Goal: Transaction & Acquisition: Book appointment/travel/reservation

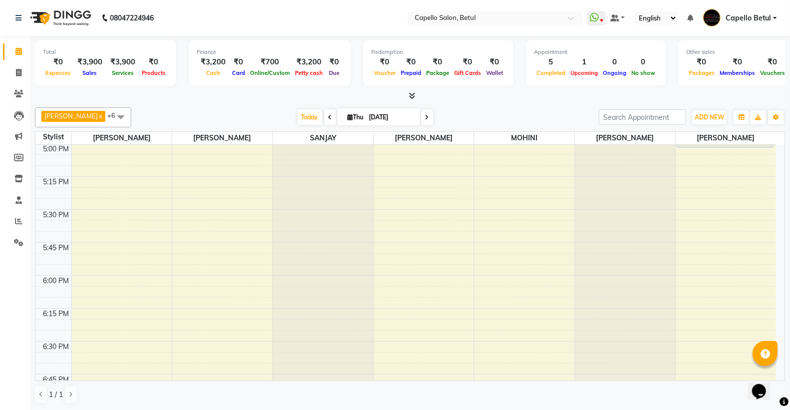
scroll to position [1109, 0]
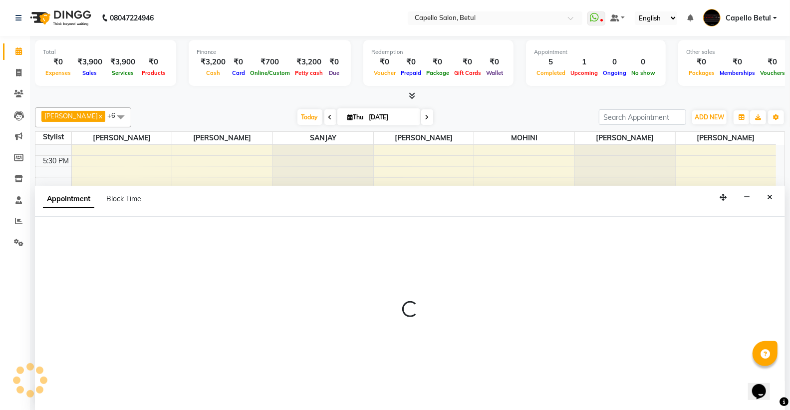
scroll to position [0, 0]
select select "20307"
select select "tentative"
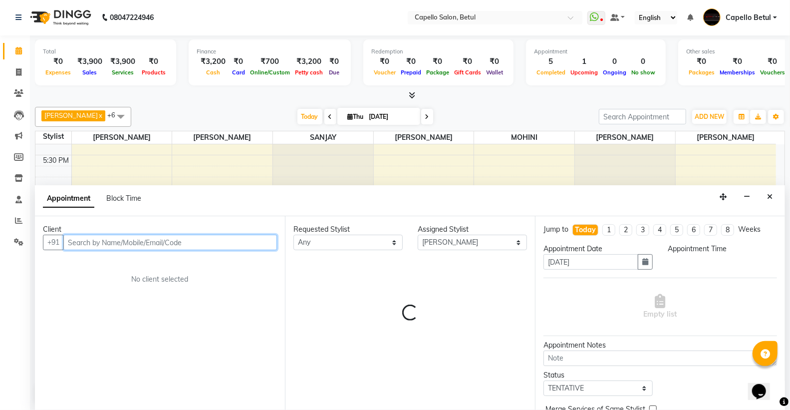
select select "1095"
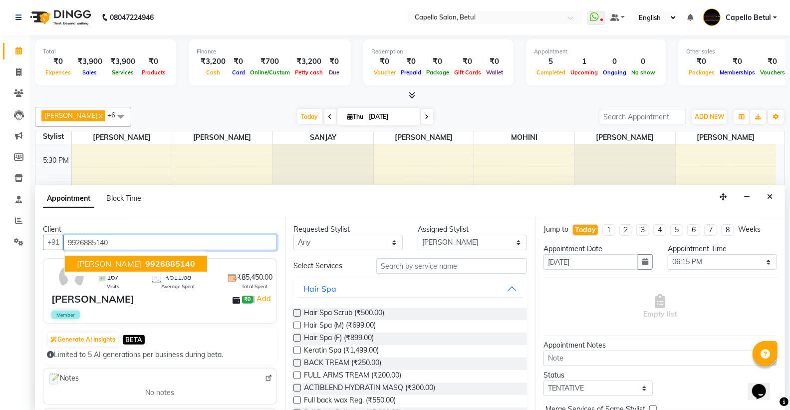
click at [100, 259] on span "[PERSON_NAME]" at bounding box center [109, 263] width 64 height 10
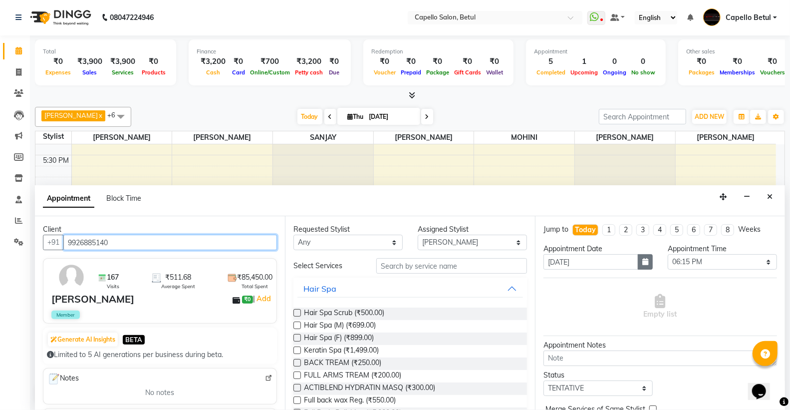
type input "9926885140"
click at [642, 258] on icon "button" at bounding box center [645, 261] width 6 height 7
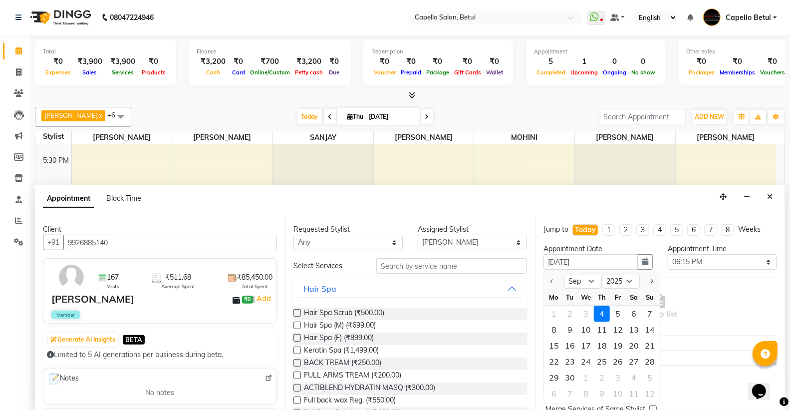
drag, startPoint x: 617, startPoint y: 315, endPoint x: 651, endPoint y: 288, distance: 43.6
click at [618, 315] on div "5" at bounding box center [618, 314] width 16 height 16
type input "[DATE]"
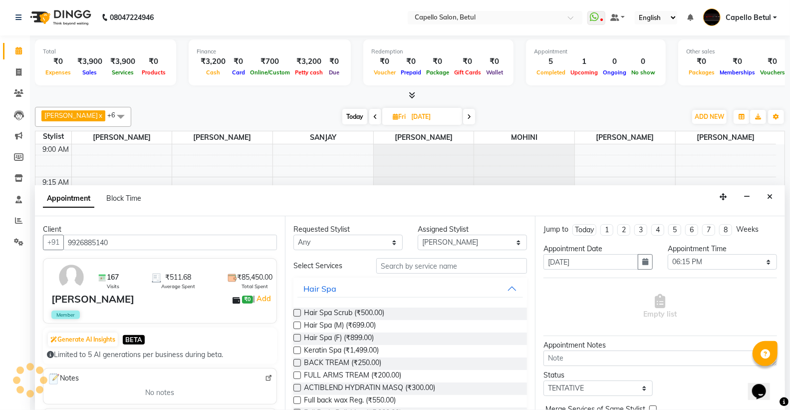
scroll to position [926, 0]
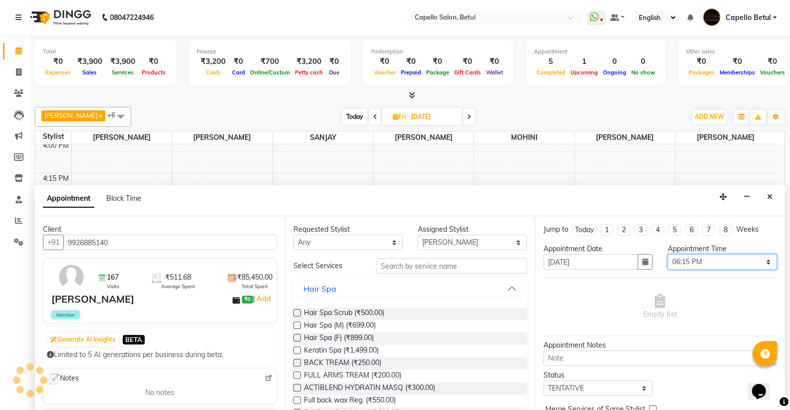
click at [675, 258] on select "Select 10:00 AM 10:15 AM 10:30 AM 10:45 AM 11:00 AM 11:15 AM 11:30 AM 11:45 AM …" at bounding box center [722, 261] width 109 height 15
select select "1080"
click at [668, 254] on select "Select 10:00 AM 10:15 AM 10:30 AM 10:45 AM 11:00 AM 11:15 AM 11:30 AM 11:45 AM …" at bounding box center [722, 261] width 109 height 15
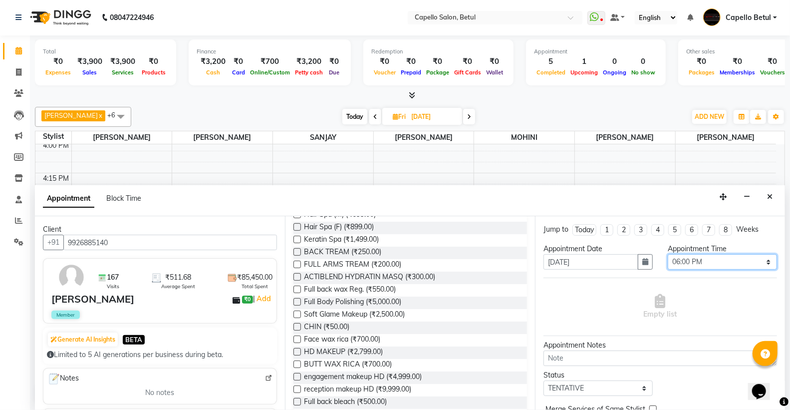
scroll to position [0, 0]
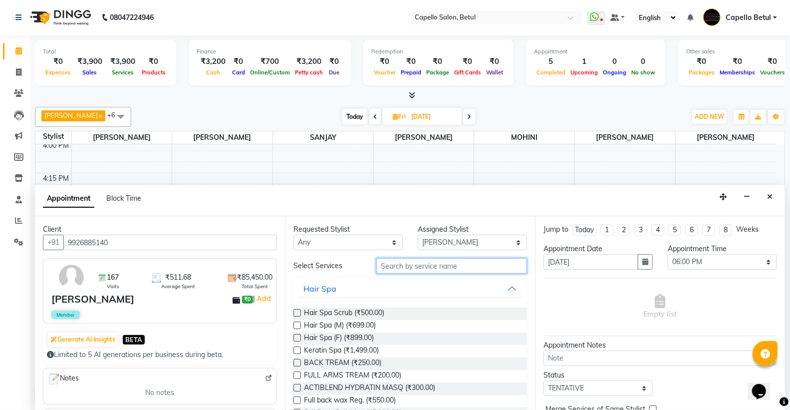
click at [420, 259] on input "text" at bounding box center [451, 265] width 151 height 15
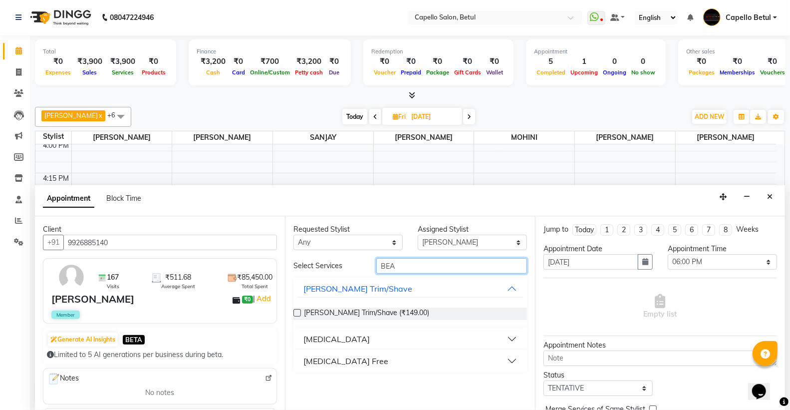
type input "BEA"
click at [296, 310] on label at bounding box center [296, 312] width 7 height 7
click at [296, 310] on input "checkbox" at bounding box center [296, 313] width 6 height 6
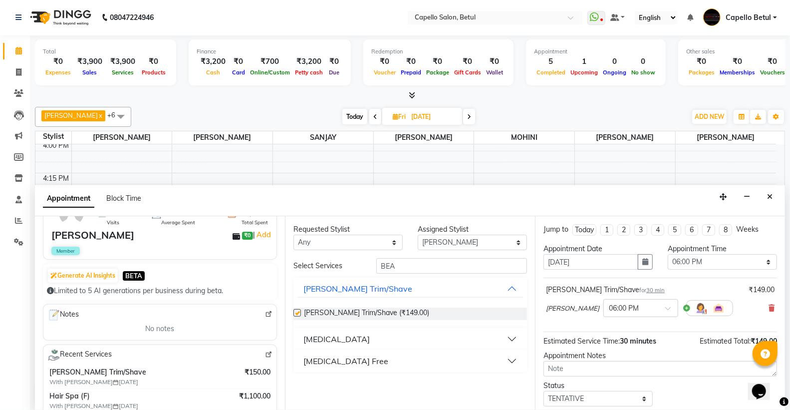
checkbox input "false"
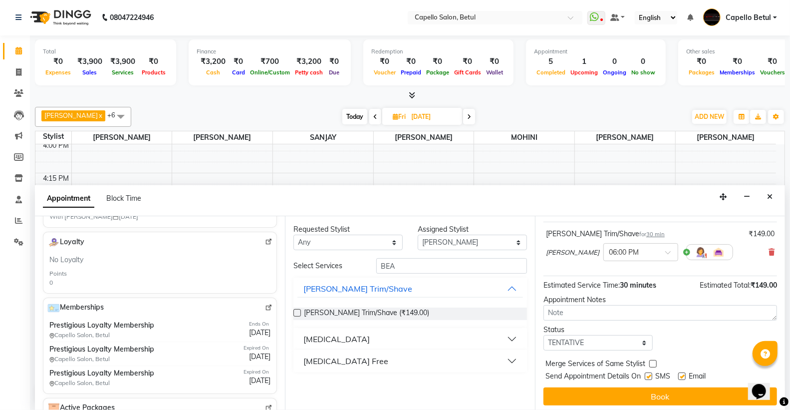
scroll to position [59, 0]
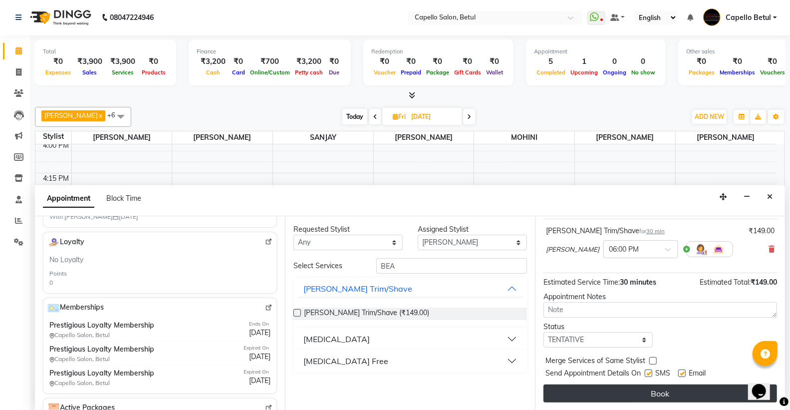
click at [636, 394] on button "Book" at bounding box center [660, 393] width 234 height 18
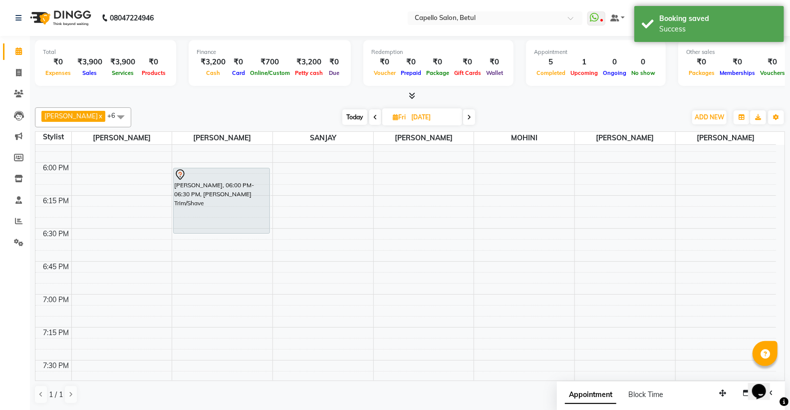
scroll to position [1148, 0]
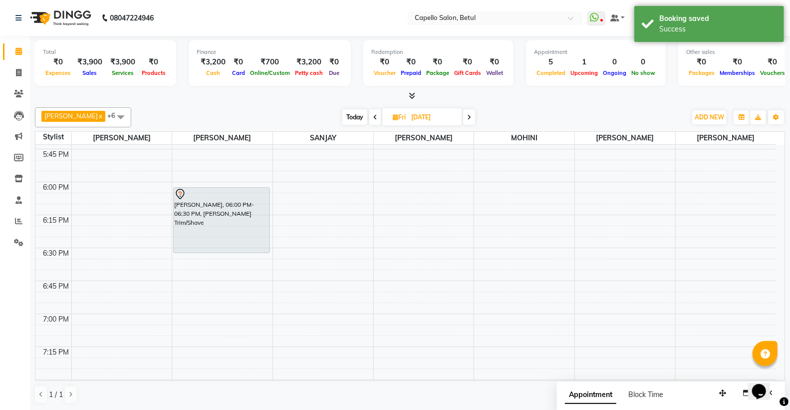
click at [342, 117] on span "Today" at bounding box center [354, 116] width 25 height 15
type input "[DATE]"
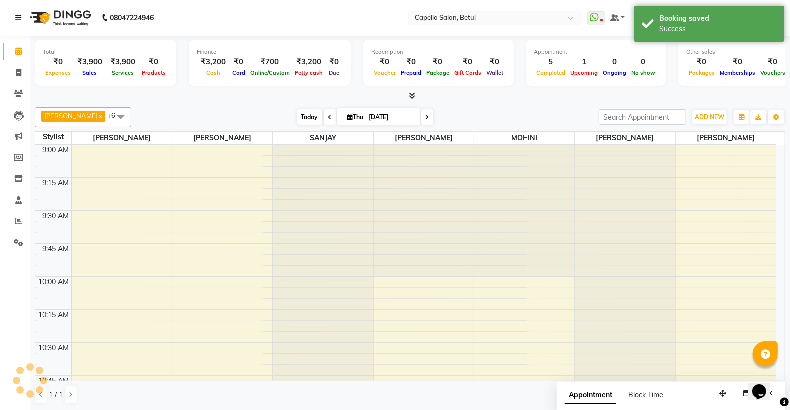
scroll to position [926, 0]
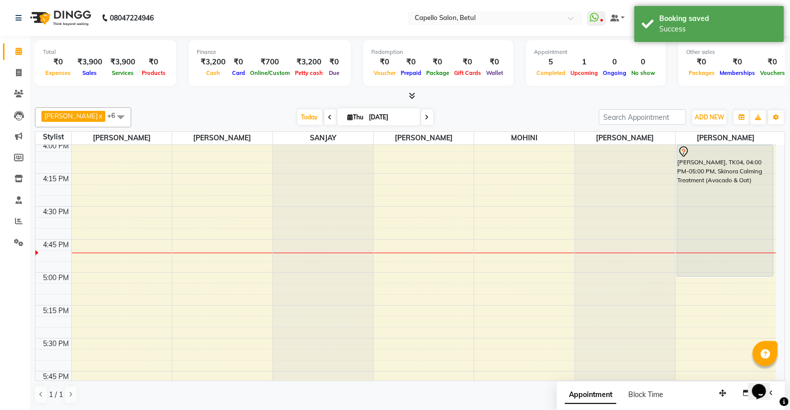
click at [412, 92] on icon at bounding box center [412, 95] width 6 height 7
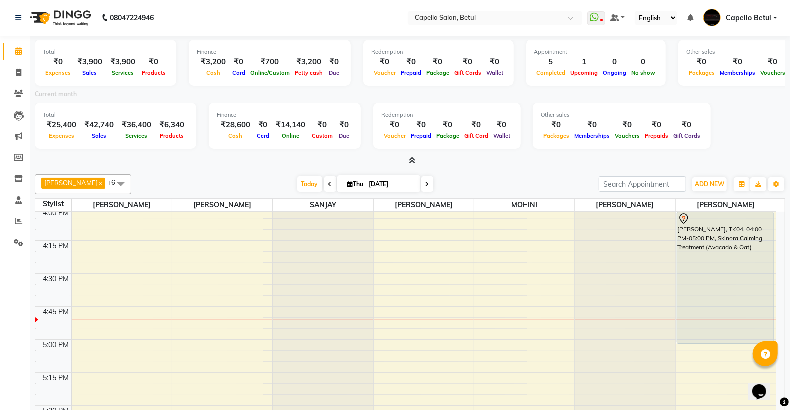
click at [413, 158] on icon at bounding box center [412, 160] width 6 height 7
